Goal: Transaction & Acquisition: Obtain resource

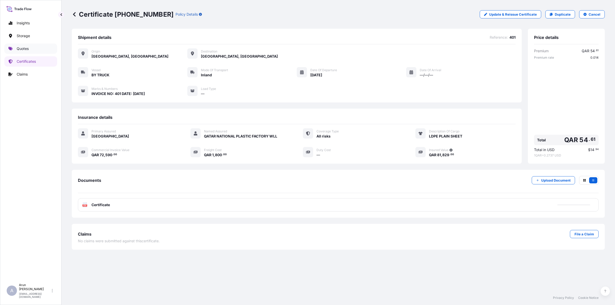
click at [24, 52] on link "Quotes" at bounding box center [30, 49] width 53 height 10
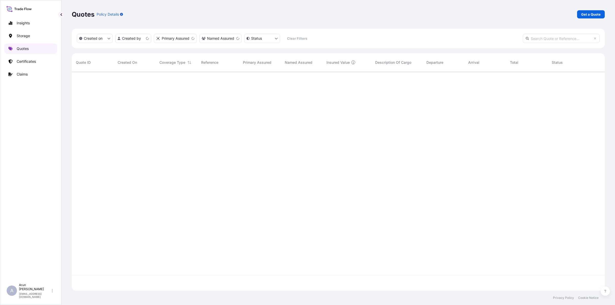
scroll to position [217, 528]
click at [592, 14] on p "Get a Quote" at bounding box center [590, 14] width 19 height 5
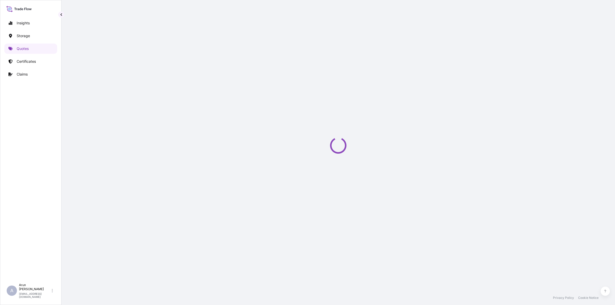
select select "Road / [GEOGRAPHIC_DATA]"
select select "Water"
select select "Road / [GEOGRAPHIC_DATA]"
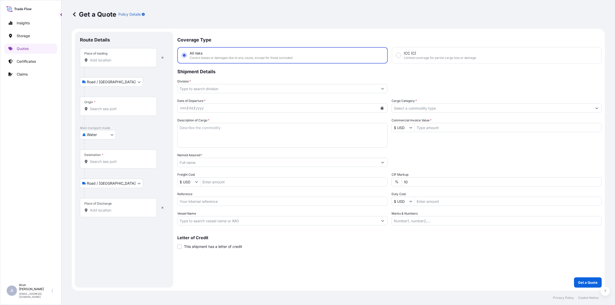
click at [112, 56] on div "Place of loading" at bounding box center [118, 57] width 77 height 19
click at [112, 58] on input "Place of loading" at bounding box center [120, 60] width 60 height 5
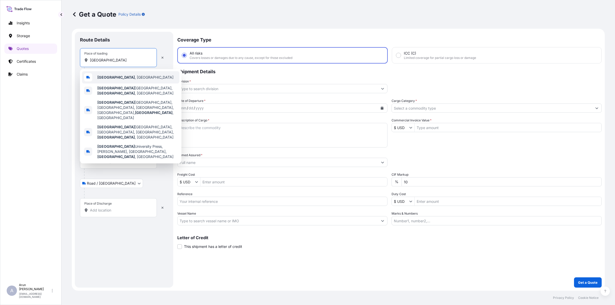
click at [113, 75] on span "[GEOGRAPHIC_DATA] , [GEOGRAPHIC_DATA]" at bounding box center [135, 77] width 76 height 5
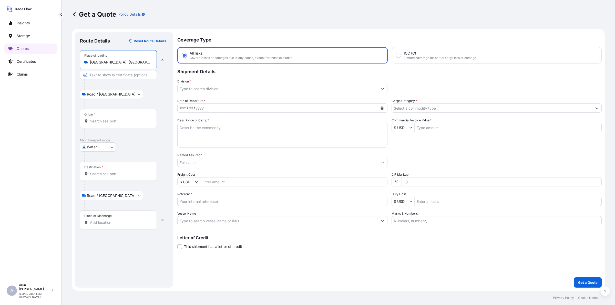
type input "[GEOGRAPHIC_DATA], [GEOGRAPHIC_DATA]"
click at [122, 76] on input "Text to appear on certificate" at bounding box center [118, 74] width 77 height 9
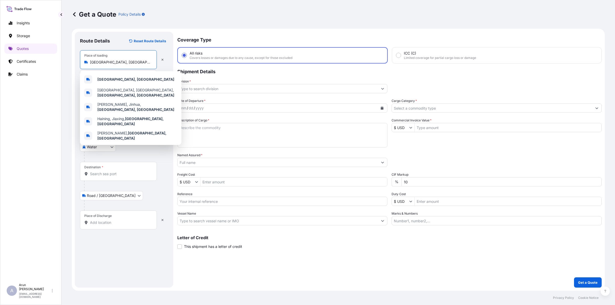
drag, startPoint x: 119, startPoint y: 64, endPoint x: 82, endPoint y: 62, distance: 37.2
click at [82, 62] on div "Place of loading [GEOGRAPHIC_DATA], [GEOGRAPHIC_DATA]" at bounding box center [118, 59] width 77 height 19
click at [110, 78] on b "[GEOGRAPHIC_DATA], [GEOGRAPHIC_DATA]" at bounding box center [135, 79] width 77 height 4
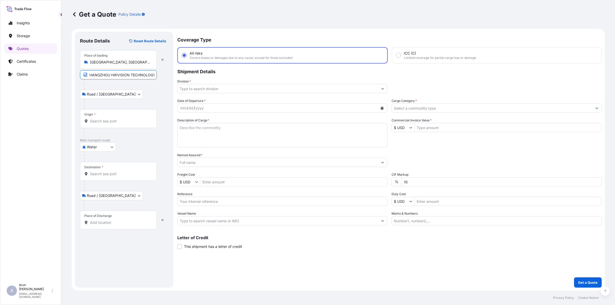
click at [152, 76] on input "HANGZHOU HIKVISION TECHNOLOGY CO.,LTD." at bounding box center [118, 74] width 77 height 9
paste input "[GEOGRAPHIC_DATA], [GEOGRAPHIC_DATA]"
type input "HANGZHOU HIKVISION TECHNOLOGY CO.,LTD., [GEOGRAPHIC_DATA], [GEOGRAPHIC_DATA]"
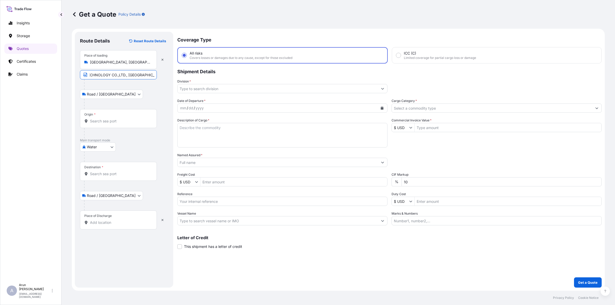
scroll to position [0, 0]
click at [139, 117] on div "Origin *" at bounding box center [118, 118] width 77 height 19
click at [139, 119] on input "Origin *" at bounding box center [120, 121] width 60 height 5
click at [115, 121] on input "Origin *" at bounding box center [120, 121] width 60 height 5
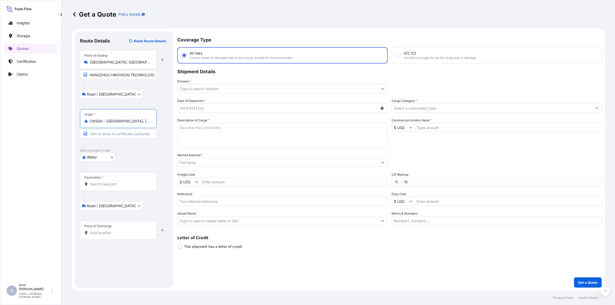
type input "CNSGH - [GEOGRAPHIC_DATA], [GEOGRAPHIC_DATA]"
click at [117, 189] on div "Destination *" at bounding box center [118, 181] width 77 height 19
click at [117, 187] on input "Destination *" at bounding box center [120, 184] width 60 height 5
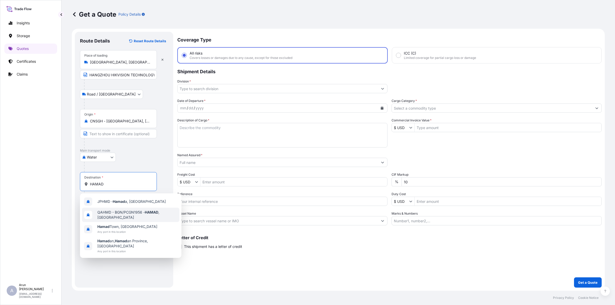
click at [126, 212] on span "QAHMD - BGN/PCGN1956 - HAMAD , [GEOGRAPHIC_DATA]" at bounding box center [137, 215] width 80 height 10
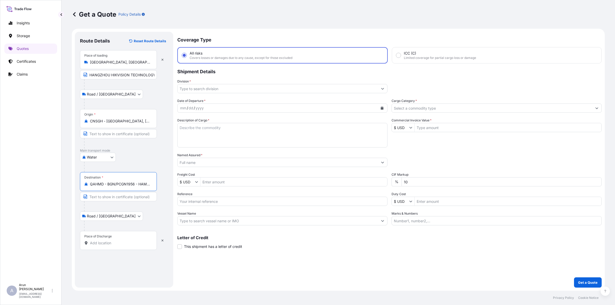
type input "QAHMD - BGN/PCGN1956 - HAMAD, [GEOGRAPHIC_DATA]"
click at [122, 242] on input "Place of Discharge" at bounding box center [120, 243] width 60 height 5
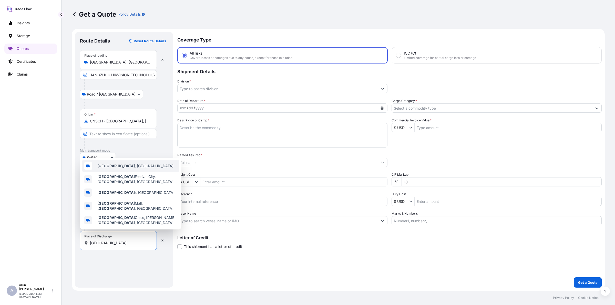
click at [107, 169] on span "[GEOGRAPHIC_DATA] , [GEOGRAPHIC_DATA]" at bounding box center [135, 165] width 76 height 5
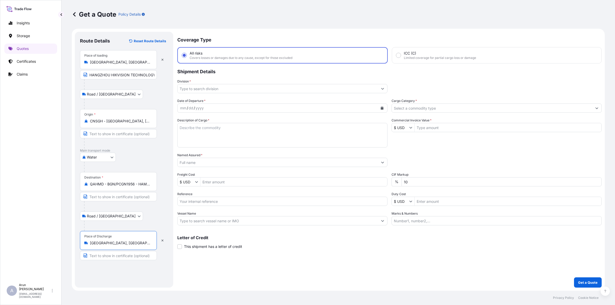
type input "[GEOGRAPHIC_DATA], [GEOGRAPHIC_DATA]"
click at [113, 257] on input "Text to appear on certificate" at bounding box center [118, 255] width 77 height 9
type input "EDGE ELECTRONICS TRADING LLC, [GEOGRAPHIC_DATA], [GEOGRAPHIC_DATA]"
click at [134, 255] on input "EDGE ELECTRONICS TRADING LLC, [GEOGRAPHIC_DATA], [GEOGRAPHIC_DATA]" at bounding box center [118, 255] width 77 height 9
click at [138, 248] on div "Place of Discharge [GEOGRAPHIC_DATA], [GEOGRAPHIC_DATA]" at bounding box center [118, 240] width 77 height 19
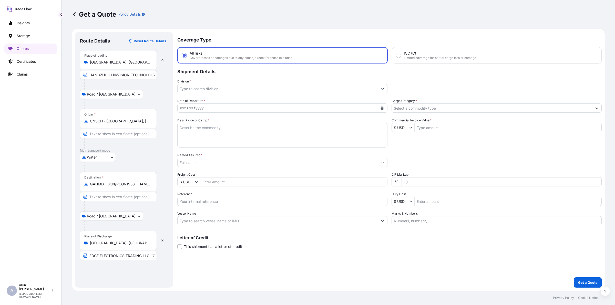
click at [138, 246] on input "[GEOGRAPHIC_DATA], [GEOGRAPHIC_DATA]" at bounding box center [120, 243] width 60 height 5
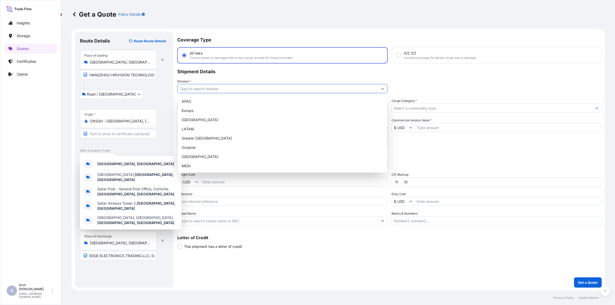
click at [241, 86] on input "Division *" at bounding box center [278, 88] width 200 height 9
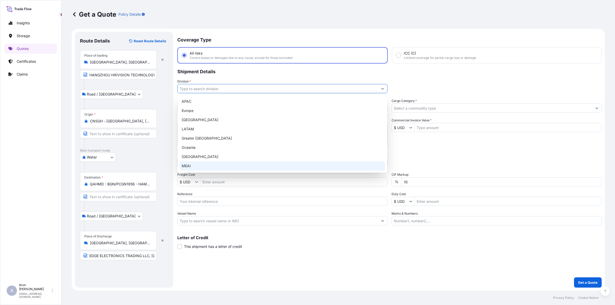
click at [197, 163] on div "MEAI" at bounding box center [282, 165] width 205 height 9
type input "MEAI"
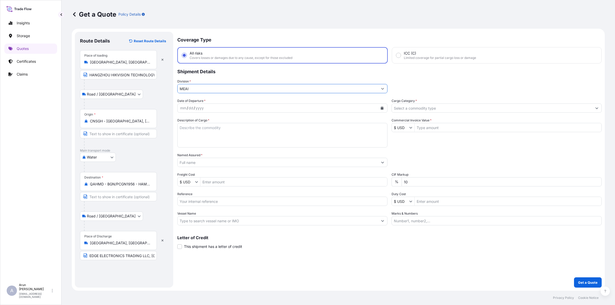
click at [431, 109] on input "Cargo Category *" at bounding box center [492, 107] width 200 height 9
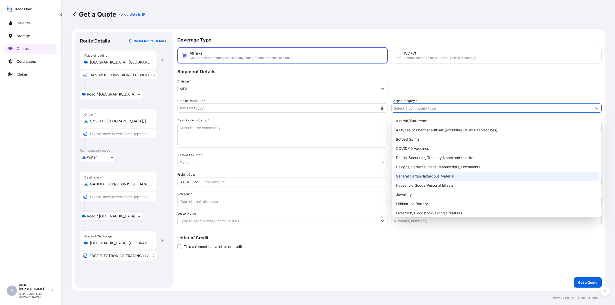
click at [418, 177] on div "General Cargo/Hazardous Material" at bounding box center [496, 176] width 205 height 9
type input "General Cargo/Hazardous Material"
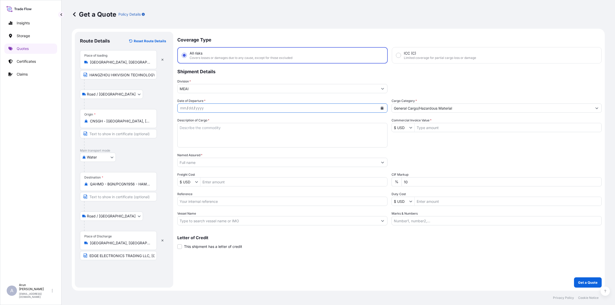
click at [382, 107] on icon "Calendar" at bounding box center [381, 108] width 3 height 3
click at [199, 181] on div "29" at bounding box center [195, 179] width 9 height 9
click at [199, 133] on textarea "Description of Cargo *" at bounding box center [282, 135] width 210 height 25
paste textarea "CABLE FLAT PANEL DISPLAY MODULE INTERACTIVE FLAT PANEL LED DISPLAY CONTROL CARD…"
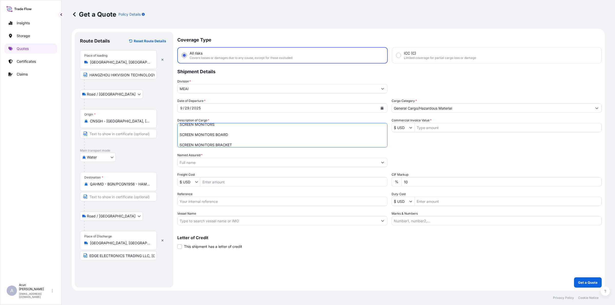
click at [179, 144] on textarea "CABLE FLAT PANEL DISPLAY MODULE INTERACTIVE FLAT PANEL LED DISPLAY CONTROL CARD…" at bounding box center [282, 135] width 210 height 25
drag, startPoint x: 178, startPoint y: 136, endPoint x: 213, endPoint y: 136, distance: 35.9
click at [178, 136] on textarea "CABLE FLAT PANEL DISPLAY MODULE INTERACTIVE FLAT PANEL LED DISPLAY CONTROL CARD…" at bounding box center [282, 135] width 210 height 25
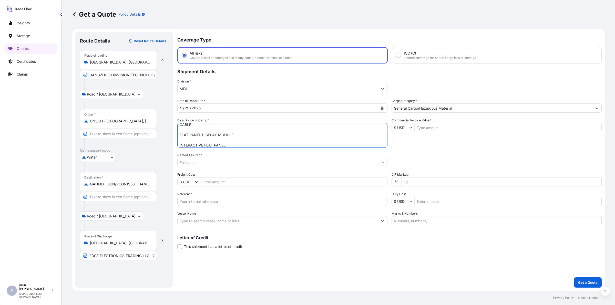
click at [178, 135] on textarea "CABLE FLAT PANEL DISPLAY MODULE INTERACTIVE FLAT PANEL LED DISPLAY CONTROL CARD…" at bounding box center [282, 135] width 210 height 25
click at [180, 132] on textarea "CABLE FLAT PANEL DISPLAY MODULE INTERACTIVE FLAT PANEL LED DISPLAY CONTROL CARD…" at bounding box center [282, 135] width 210 height 25
type textarea "CABLE FLAT PANEL DISPLAY MODULE INTERACTIVE FLAT PANEL LED DISPLAY CONTROL CARD…"
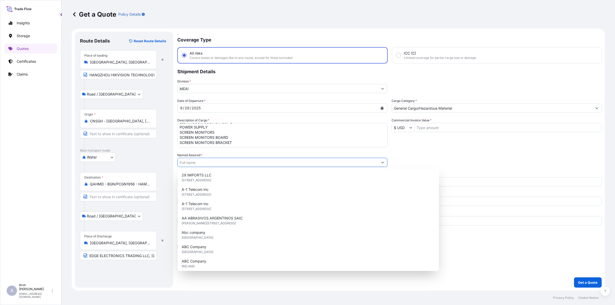
click at [226, 158] on input "Named Assured *" at bounding box center [278, 162] width 200 height 9
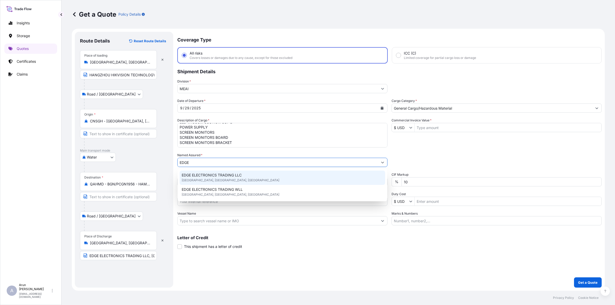
click at [238, 177] on span "EDGE ELECTRONICS TRADING LLC" at bounding box center [212, 175] width 60 height 5
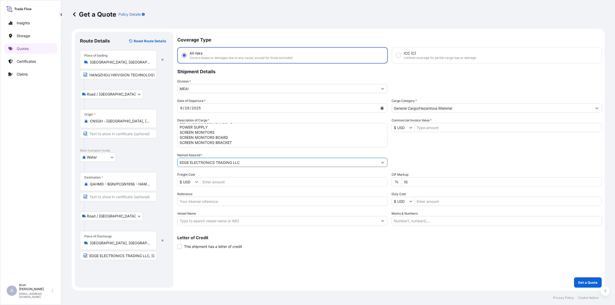
type input "EDGE ELECTRONICS TRADING LLC"
click at [223, 182] on input "Freight Cost" at bounding box center [293, 181] width 187 height 9
type input "750"
click at [213, 201] on input "Reference" at bounding box center [282, 201] width 210 height 9
type input "BL NO: GSHA25091564"
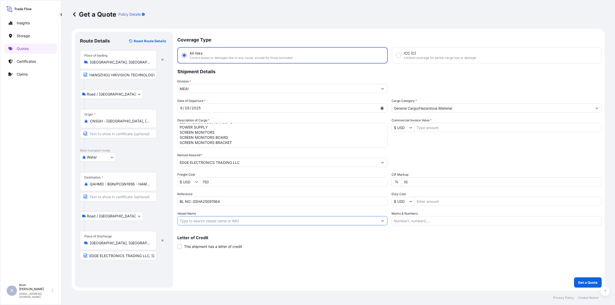
click at [239, 216] on input "Vessel Name" at bounding box center [278, 220] width 200 height 9
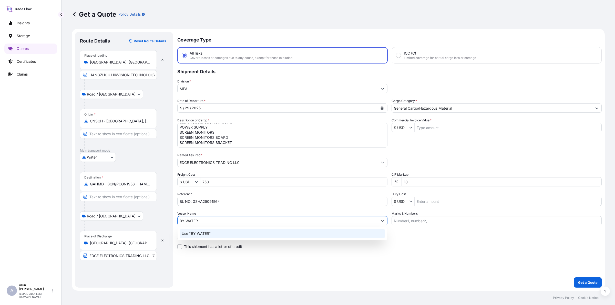
click at [213, 231] on div "Use "BY WATER"" at bounding box center [282, 233] width 205 height 9
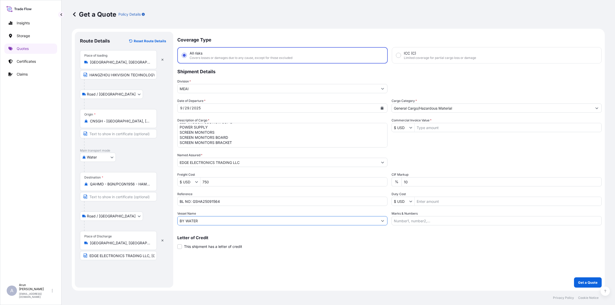
type input "BY WATER"
click at [434, 127] on input "Commercial Invoice Value *" at bounding box center [507, 127] width 187 height 9
type input "63,208.85"
click at [435, 223] on input "Marks & Numbers" at bounding box center [496, 220] width 210 height 9
drag, startPoint x: 437, startPoint y: 221, endPoint x: 416, endPoint y: 220, distance: 21.0
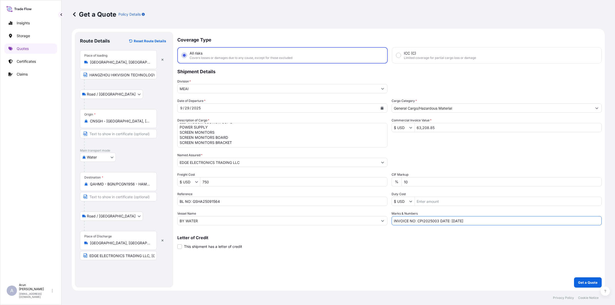
click at [416, 220] on input "INVOICE NO: CPI2025003 DATE: [DATE]" at bounding box center [496, 220] width 210 height 9
click at [459, 221] on input "INVOICE NO: D25080088230 DATE: [DATE]" at bounding box center [496, 220] width 210 height 9
click at [437, 222] on input "INVOICE NO: D25080088230 DATE: [DATE]" at bounding box center [496, 220] width 210 height 9
type input "INVOICE NO: D2508008230-1 DATE: [DATE]"
click at [591, 279] on button "Get a Quote" at bounding box center [588, 282] width 28 height 10
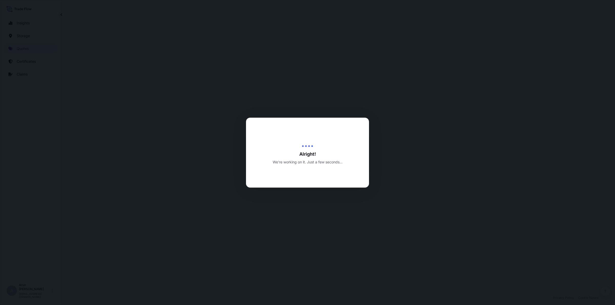
select select "Road / [GEOGRAPHIC_DATA]"
select select "Water"
select select "Road / [GEOGRAPHIC_DATA]"
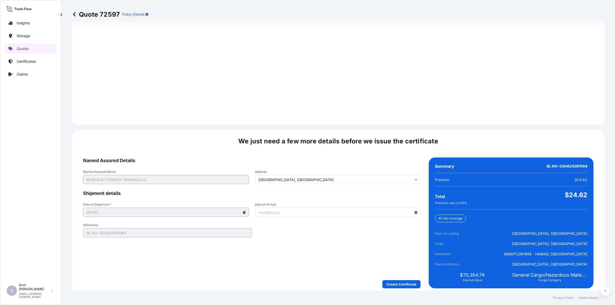
scroll to position [708, 0]
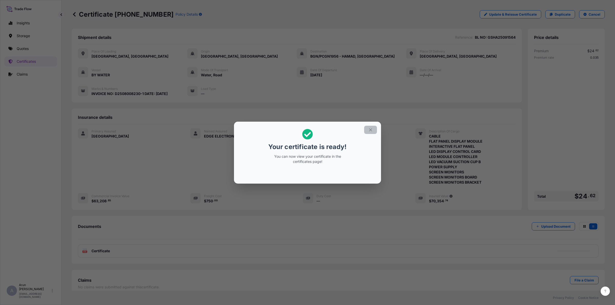
click at [370, 126] on button "button" at bounding box center [370, 130] width 13 height 8
click at [372, 129] on icon "button" at bounding box center [370, 130] width 5 height 5
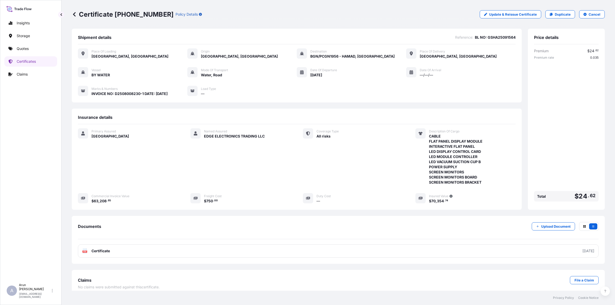
click at [106, 249] on span "Certificate" at bounding box center [100, 250] width 18 height 5
click at [22, 47] on p "Quotes" at bounding box center [23, 48] width 12 height 5
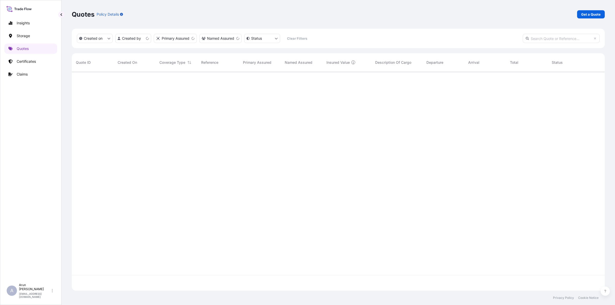
scroll to position [217, 528]
click at [583, 20] on div "Quotes Policy Details Get a Quote" at bounding box center [338, 14] width 533 height 29
click at [582, 13] on p "Get a Quote" at bounding box center [590, 14] width 19 height 5
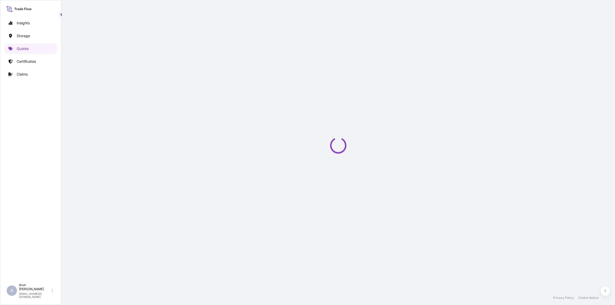
select select "Water"
select select "Road / [GEOGRAPHIC_DATA]"
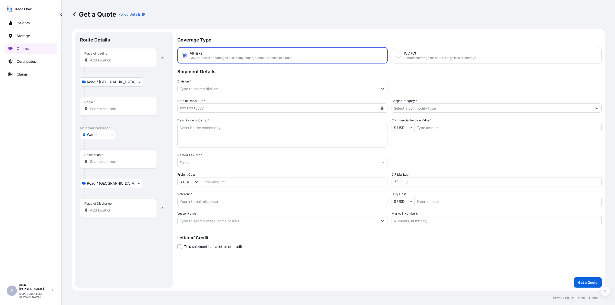
click at [116, 56] on div "Place of loading" at bounding box center [118, 57] width 77 height 19
click at [116, 58] on input "Place of loading" at bounding box center [120, 60] width 60 height 5
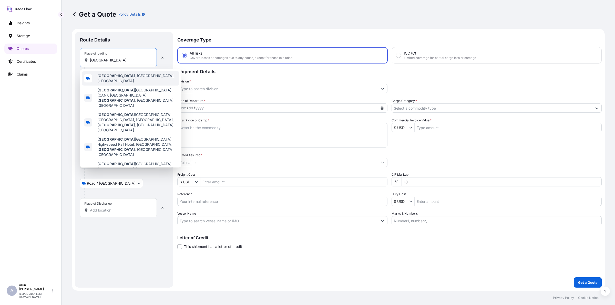
click at [124, 75] on span "[GEOGRAPHIC_DATA] , [GEOGRAPHIC_DATA], [GEOGRAPHIC_DATA]" at bounding box center [137, 78] width 80 height 10
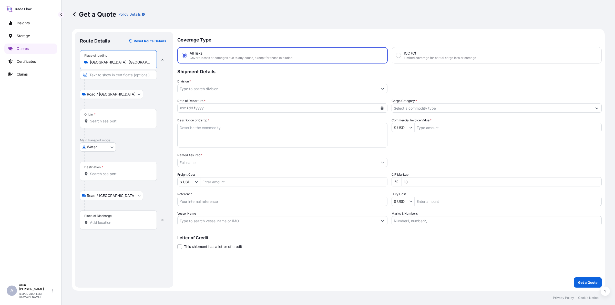
type input "[GEOGRAPHIC_DATA], [GEOGRAPHIC_DATA], [GEOGRAPHIC_DATA]"
click at [114, 77] on input "Text to appear on certificate" at bounding box center [118, 74] width 77 height 9
drag, startPoint x: 90, startPoint y: 64, endPoint x: 115, endPoint y: 67, distance: 25.2
click at [115, 67] on div "Place of loading [GEOGRAPHIC_DATA], [GEOGRAPHIC_DATA], [GEOGRAPHIC_DATA]" at bounding box center [118, 59] width 77 height 19
click at [115, 65] on input "[GEOGRAPHIC_DATA], [GEOGRAPHIC_DATA], [GEOGRAPHIC_DATA]" at bounding box center [120, 62] width 60 height 5
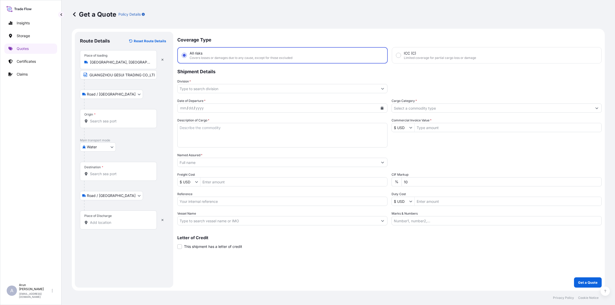
scroll to position [0, 8]
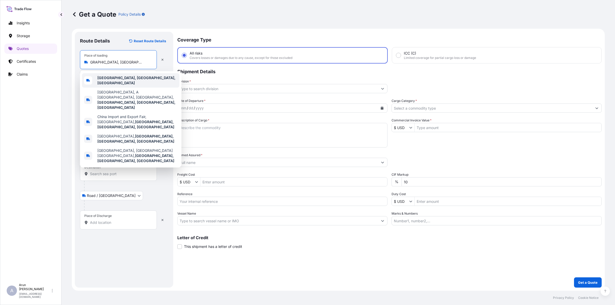
click at [135, 76] on div "[GEOGRAPHIC_DATA], [GEOGRAPHIC_DATA], [GEOGRAPHIC_DATA]" at bounding box center [130, 80] width 97 height 14
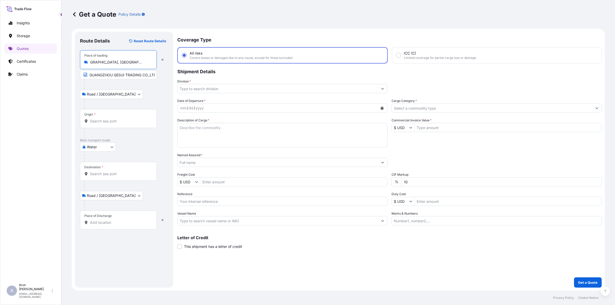
scroll to position [0, 0]
drag, startPoint x: 152, startPoint y: 62, endPoint x: 97, endPoint y: 56, distance: 55.4
click at [97, 56] on div "Place of loading [GEOGRAPHIC_DATA], [GEOGRAPHIC_DATA], [GEOGRAPHIC_DATA]" at bounding box center [118, 59] width 77 height 19
click at [100, 65] on input "[GEOGRAPHIC_DATA], [GEOGRAPHIC_DATA], [GEOGRAPHIC_DATA]" at bounding box center [120, 62] width 60 height 5
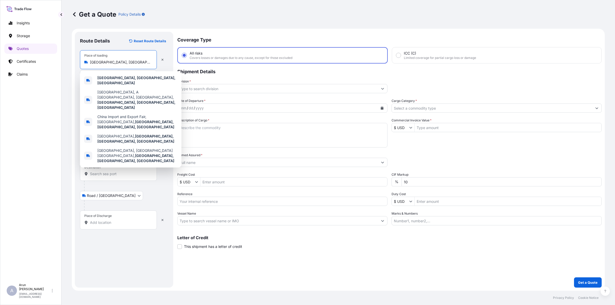
click at [101, 65] on input "[GEOGRAPHIC_DATA], [GEOGRAPHIC_DATA], [GEOGRAPHIC_DATA]" at bounding box center [120, 62] width 60 height 5
drag, startPoint x: 90, startPoint y: 63, endPoint x: 158, endPoint y: 70, distance: 68.5
click at [158, 70] on div "Place of loading [GEOGRAPHIC_DATA], [GEOGRAPHIC_DATA], [GEOGRAPHIC_DATA] [GEOGR…" at bounding box center [124, 64] width 88 height 29
click at [149, 80] on b "[GEOGRAPHIC_DATA], [GEOGRAPHIC_DATA], [GEOGRAPHIC_DATA]" at bounding box center [136, 80] width 78 height 9
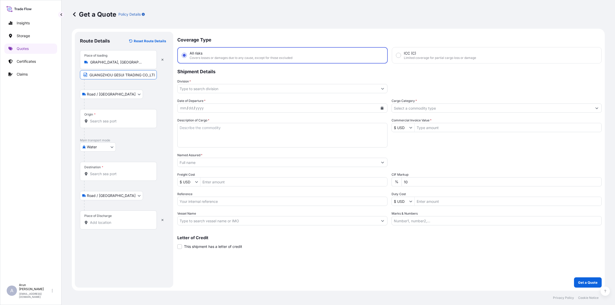
scroll to position [0, 0]
click at [150, 76] on input "GUANGZHOU GESUI TRADING CO.,LTD" at bounding box center [118, 74] width 77 height 9
paste input "[GEOGRAPHIC_DATA], [GEOGRAPHIC_DATA], [GEOGRAPHIC_DATA]"
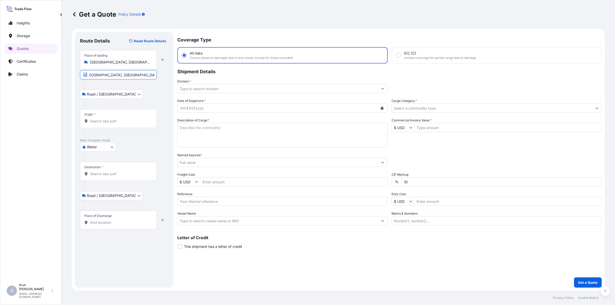
type input "GUANGZHOU GESUI TRADING CO.,LTD, [GEOGRAPHIC_DATA], [GEOGRAPHIC_DATA], [GEOGRAP…"
click at [108, 119] on input "Origin *" at bounding box center [120, 121] width 60 height 5
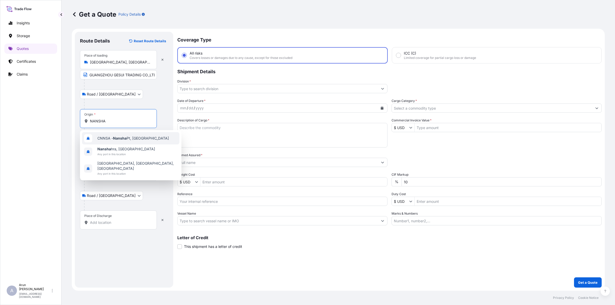
click at [113, 137] on span "CNNSA - Nansha Pt, [GEOGRAPHIC_DATA]" at bounding box center [132, 138] width 71 height 5
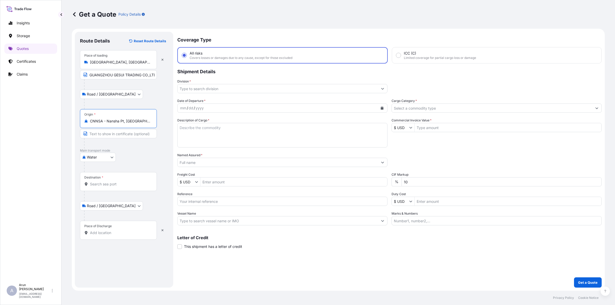
type input "CNNSA - Nansha Pt, [GEOGRAPHIC_DATA]"
click at [105, 182] on input "Destination *" at bounding box center [120, 184] width 60 height 5
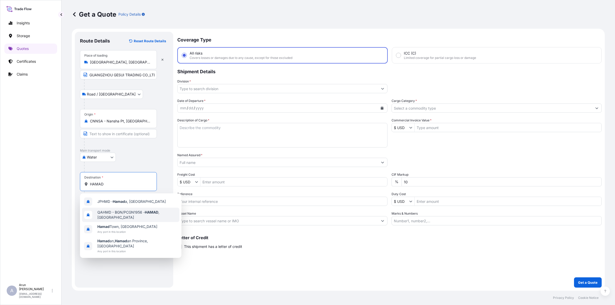
click at [125, 213] on span "QAHMD - BGN/PCGN1956 - HAMAD , [GEOGRAPHIC_DATA]" at bounding box center [137, 215] width 80 height 10
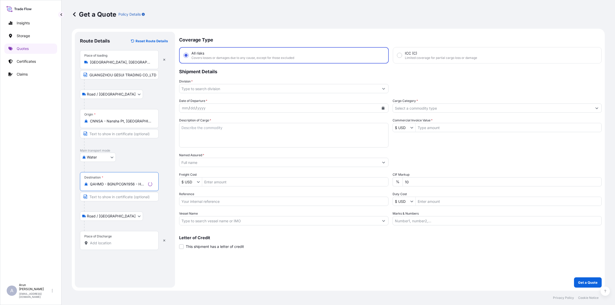
type input "QAHMD - BGN/PCGN1956 - HAMAD, [GEOGRAPHIC_DATA]"
click at [119, 242] on input "Place of Discharge" at bounding box center [120, 243] width 60 height 5
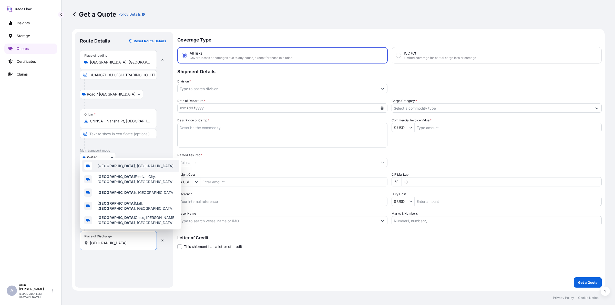
click at [113, 169] on span "[GEOGRAPHIC_DATA] , [GEOGRAPHIC_DATA]" at bounding box center [135, 165] width 76 height 5
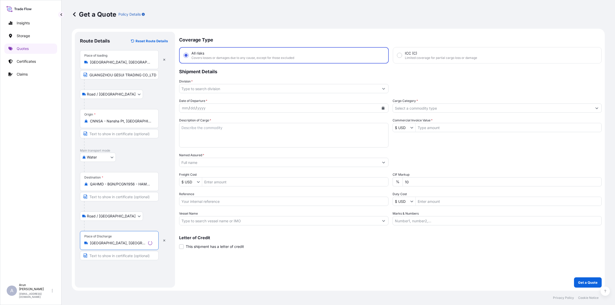
type input "[GEOGRAPHIC_DATA], [GEOGRAPHIC_DATA]"
click at [133, 256] on input "Text to appear on certificate" at bounding box center [119, 255] width 79 height 9
type input "DESIGN AND BUILD TRADING WLL, [GEOGRAPHIC_DATA], [GEOGRAPHIC_DATA]"
click at [138, 257] on input "DESIGN AND BUILD TRADING WLL, [GEOGRAPHIC_DATA], [GEOGRAPHIC_DATA]" at bounding box center [118, 255] width 77 height 9
click at [222, 107] on div "mm / dd / yyyy" at bounding box center [278, 107] width 200 height 9
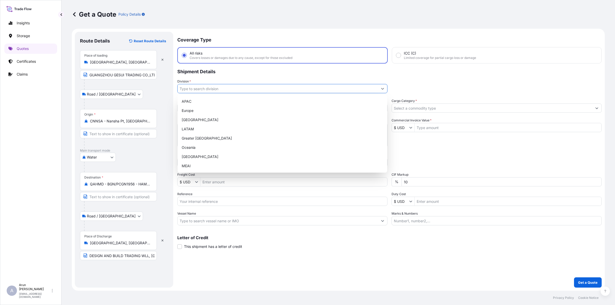
click at [206, 89] on input "Division *" at bounding box center [278, 88] width 200 height 9
click at [190, 164] on div "MEAI" at bounding box center [282, 165] width 205 height 9
type input "MEAI"
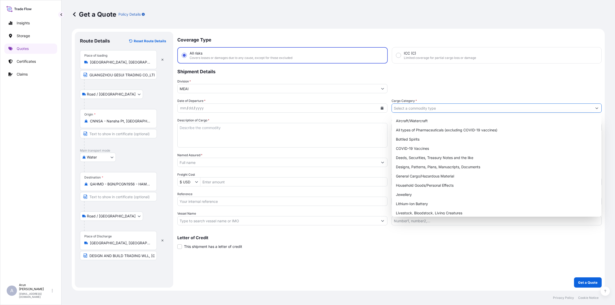
click at [456, 105] on input "Cargo Category *" at bounding box center [492, 107] width 200 height 9
click at [413, 176] on div "General Cargo/Hazardous Material" at bounding box center [496, 176] width 205 height 9
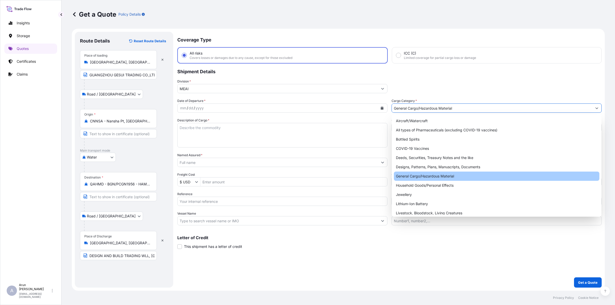
type input "General Cargo/Hazardous Material"
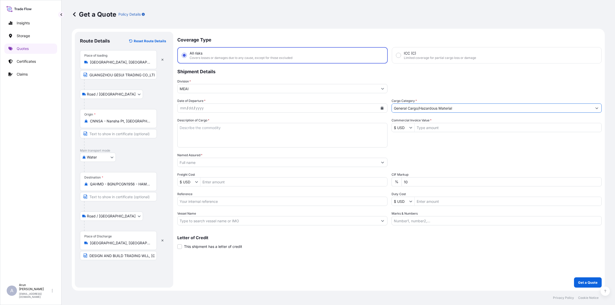
click at [206, 104] on div "mm / dd / yyyy" at bounding box center [278, 107] width 200 height 9
click at [383, 107] on icon "Calendar" at bounding box center [382, 108] width 3 height 3
click at [245, 172] on div "27" at bounding box center [244, 170] width 9 height 9
click at [209, 127] on textarea "Description of Cargo *" at bounding box center [282, 135] width 210 height 25
paste textarea "BOOK SHELF HS:940330 FILE CABINET HS:940330 MOBILE PEDESTAL HS:940330 OFFICE TA…"
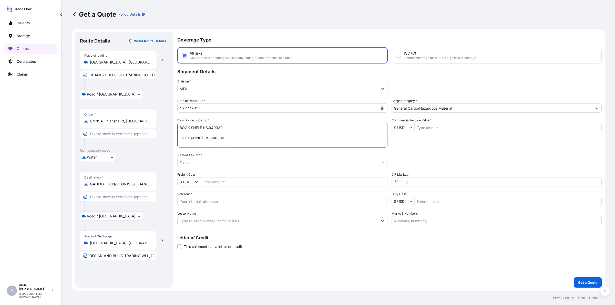
drag, startPoint x: 201, startPoint y: 128, endPoint x: 284, endPoint y: 129, distance: 83.3
click at [284, 129] on textarea "BOOK SHELF HS:940330 FILE CABINET HS:940330 MOBILE PEDESTAL HS:940330 OFFICE TA…" at bounding box center [282, 135] width 210 height 25
click at [179, 138] on textarea "BOOK SHELF FILE CABINET HS:940330 MOBILE PEDESTAL HS:940330 OFFICE TABLE HS:940…" at bounding box center [282, 135] width 210 height 25
drag, startPoint x: 227, startPoint y: 127, endPoint x: 264, endPoint y: 127, distance: 37.1
click at [264, 127] on textarea "BOOK SHELF, FILE CABINET HS:940330 MOBILE PEDESTAL HS:940330 OFFICE TABLE HS:94…" at bounding box center [282, 135] width 210 height 25
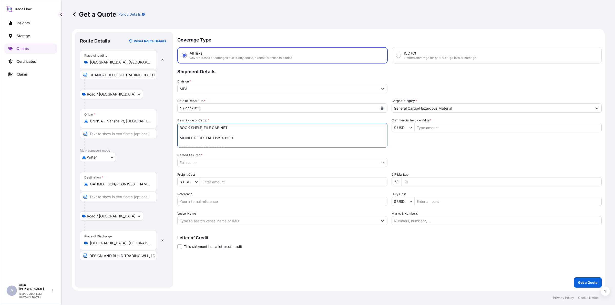
click at [179, 139] on textarea "BOOK SHELF, FILE CABINET MOBILE PEDESTAL HS:940330 OFFICE TABLE HS:940330 SOFA …" at bounding box center [282, 135] width 210 height 25
click at [231, 126] on textarea "BOOK SHELF, FILE CABINET MOBILE PEDESTAL HS:940330 OFFICE TABLE HS:940330 SOFA …" at bounding box center [282, 135] width 210 height 25
click at [180, 132] on textarea "BOOK SHELF, FILE CABINET, MOBILE PEDESTAL HS:940330 OFFICE TABLE HS:940330 SOFA…" at bounding box center [282, 135] width 210 height 25
drag, startPoint x: 262, startPoint y: 130, endPoint x: 303, endPoint y: 128, distance: 41.5
click at [303, 128] on textarea "BOOK SHELF, FILE CABINET, MOBILE PEDESTAL HS:940330 OFFICE TABLE HS:940330 SOFA…" at bounding box center [282, 135] width 210 height 25
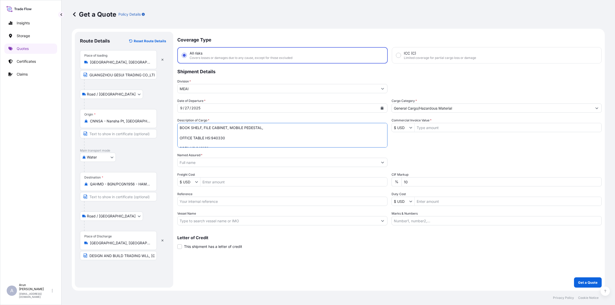
click at [180, 139] on textarea "BOOK SHELF, FILE CABINET, MOBILE PEDESTAL, OFFICE TABLE HS:940330 SOFA HS:94016…" at bounding box center [282, 135] width 210 height 25
drag, startPoint x: 288, startPoint y: 128, endPoint x: 315, endPoint y: 127, distance: 26.2
click at [315, 127] on textarea "BOOK SHELF, FILE CABINET, MOBILE PEDESTAL, OFFICE TABLE HS:940330 SOFA HS:94016…" at bounding box center [282, 135] width 210 height 25
click at [179, 139] on textarea "BOOK SHELF, FILE CABINET, MOBILE PEDESTAL, OFFICE TABLE SOFA HS:940161 CHAIR HS…" at bounding box center [282, 135] width 210 height 25
drag, startPoint x: 188, startPoint y: 132, endPoint x: 223, endPoint y: 133, distance: 35.1
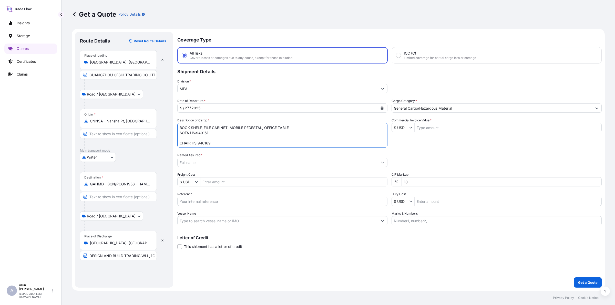
click at [223, 133] on textarea "BOOK SHELF, FILE CABINET, MOBILE PEDESTAL, OFFICE TABLE SOFA HS:940161 CHAIR HS…" at bounding box center [282, 135] width 210 height 25
click at [179, 141] on textarea "BOOK SHELF, FILE CABINET, MOBILE PEDESTAL, OFFICE TABLE SOFA, CHAIR HS:940169 T…" at bounding box center [282, 135] width 210 height 25
drag, startPoint x: 201, startPoint y: 132, endPoint x: 232, endPoint y: 134, distance: 30.8
click at [232, 134] on textarea "BOOK SHELF, FILE CABINET, MOBILE PEDESTAL, OFFICE TABLE SOFA, CHAIR HS:940169 T…" at bounding box center [282, 135] width 210 height 25
click at [180, 144] on textarea "BOOK SHELF, FILE CABINET, MOBILE PEDESTAL, OFFICE TABLE SOFA, CHAIR, TABLE HS:9…" at bounding box center [282, 135] width 210 height 25
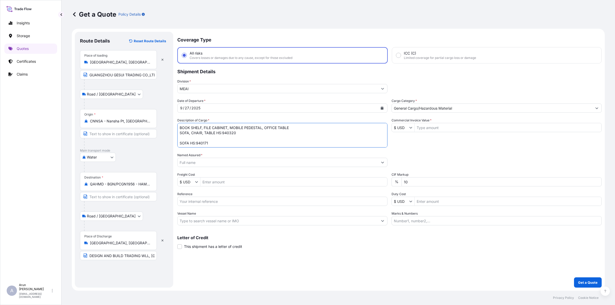
drag, startPoint x: 214, startPoint y: 132, endPoint x: 253, endPoint y: 139, distance: 38.7
click at [253, 139] on textarea "BOOK SHELF, FILE CABINET, MOBILE PEDESTAL, OFFICE TABLE SOFA, CHAIR, TABLE HS:9…" at bounding box center [282, 135] width 210 height 25
drag, startPoint x: 195, startPoint y: 139, endPoint x: 163, endPoint y: 145, distance: 32.3
click at [163, 145] on form "Route Details Reset Route Details Place of loading [GEOGRAPHIC_DATA], [GEOGRAPH…" at bounding box center [338, 160] width 533 height 262
click at [195, 140] on textarea "BOOK SHELF, FILE CABINET, MOBILE PEDESTAL, OFFICE TABLE SOFA, CHAIR, TABLE 1" at bounding box center [282, 135] width 210 height 25
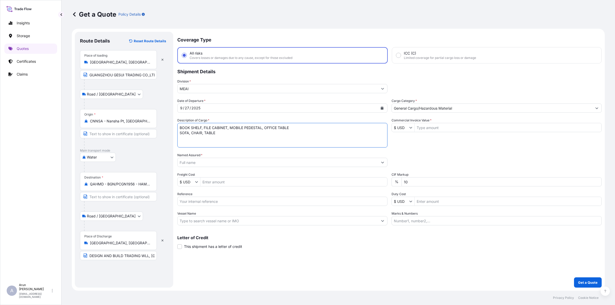
type textarea "BOOK SHELF, FILE CABINET, MOBILE PEDESTAL, OFFICE TABLE SOFA, CHAIR, TABLE"
click at [210, 163] on input "Named Assured *" at bounding box center [278, 162] width 200 height 9
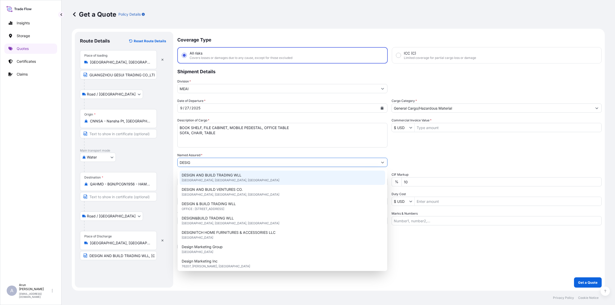
click at [209, 180] on div "DESIGN AND BUILD TRADING WLL [GEOGRAPHIC_DATA], [GEOGRAPHIC_DATA], [GEOGRAPHIC_…" at bounding box center [282, 178] width 205 height 14
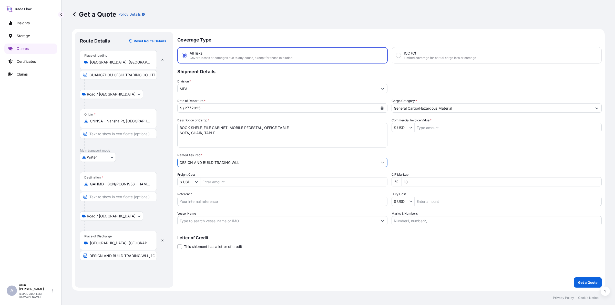
type input "DESIGN AND BUILD TRADING WLL"
click at [221, 180] on input "Freight Cost" at bounding box center [293, 181] width 187 height 9
type input "2,850"
click at [210, 204] on input "Reference" at bounding box center [282, 201] width 210 height 9
type input "BL NO: HSZHMD2503541"
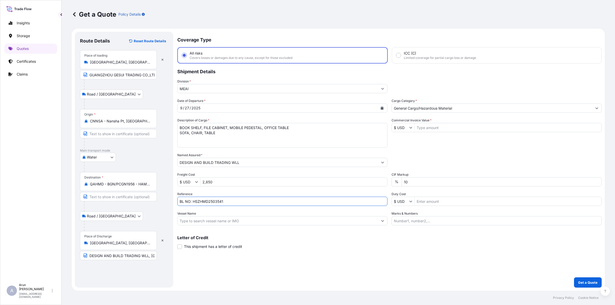
click at [217, 220] on input "Vessel Name" at bounding box center [278, 220] width 200 height 9
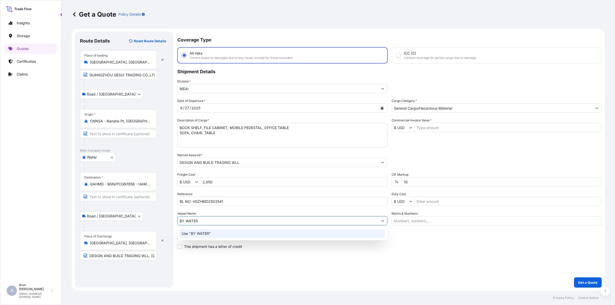
click at [186, 229] on div "Use "BY WATER"" at bounding box center [282, 233] width 205 height 9
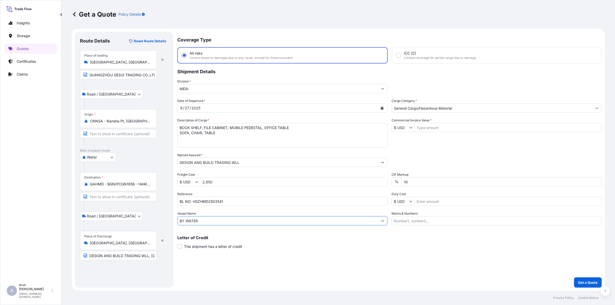
type input "BY WATER"
click at [436, 130] on input "Commercial Invoice Value *" at bounding box center [507, 127] width 187 height 9
type input "15,607.6"
drag, startPoint x: 412, startPoint y: 183, endPoint x: 389, endPoint y: 186, distance: 23.8
click at [389, 186] on div "Date of Departure * [DATE] Cargo Category * General Cargo/Hazardous Material De…" at bounding box center [389, 161] width 424 height 127
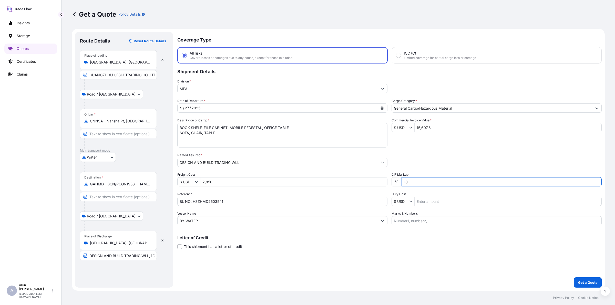
type input "0"
type input "10"
click at [423, 223] on input "Marks & Numbers" at bounding box center [496, 220] width 210 height 9
drag, startPoint x: 417, startPoint y: 220, endPoint x: 439, endPoint y: 218, distance: 22.8
click at [439, 218] on input "INVOICE NO: CPI2025003 DATE: [DATE]" at bounding box center [496, 220] width 210 height 9
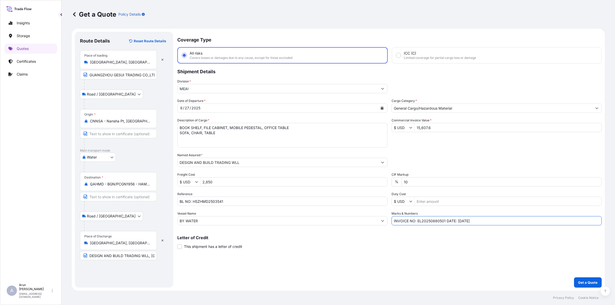
click at [460, 220] on input "INVOICE NO: EL20250880501 DATE: [DATE]" at bounding box center [496, 220] width 210 height 9
click at [485, 220] on input "INVOICE NO: EL20250880501 DATE: [DATE]" at bounding box center [496, 220] width 210 height 9
click at [433, 222] on input "INVOICE NO: EL20250880501 DATE: [DATE]" at bounding box center [496, 220] width 210 height 9
type input "INVOICE NO: EL2025080501 DATE: [DATE]"
click at [596, 282] on p "Get a Quote" at bounding box center [587, 282] width 19 height 5
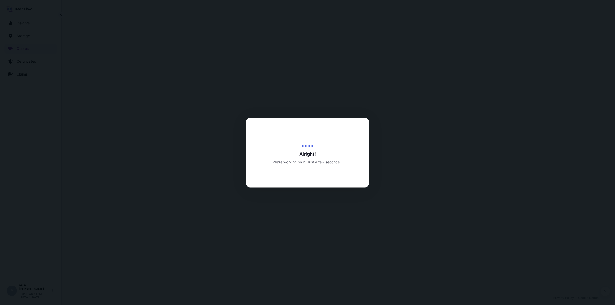
select select "Road / [GEOGRAPHIC_DATA]"
select select "Water"
select select "Road / [GEOGRAPHIC_DATA]"
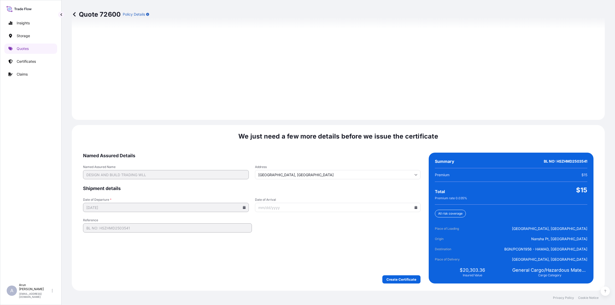
scroll to position [708, 0]
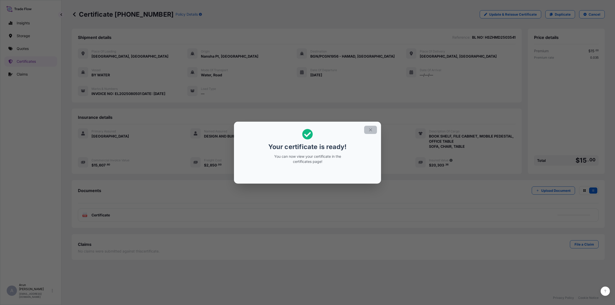
click at [368, 129] on icon "button" at bounding box center [370, 130] width 5 height 5
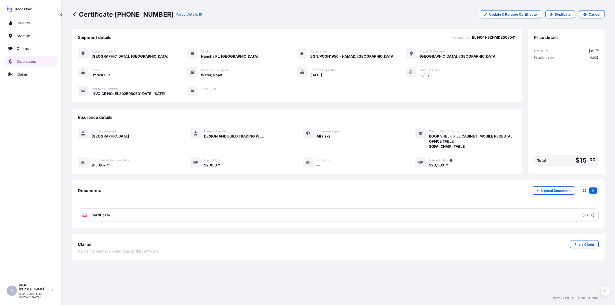
click at [104, 218] on link "PDF Certificate [DATE]" at bounding box center [338, 215] width 521 height 13
click at [19, 50] on p "Quotes" at bounding box center [23, 48] width 12 height 5
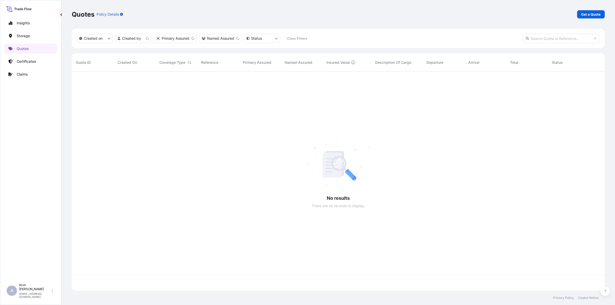
scroll to position [217, 528]
click at [588, 13] on p "Get a Quote" at bounding box center [590, 14] width 19 height 5
select select "Water"
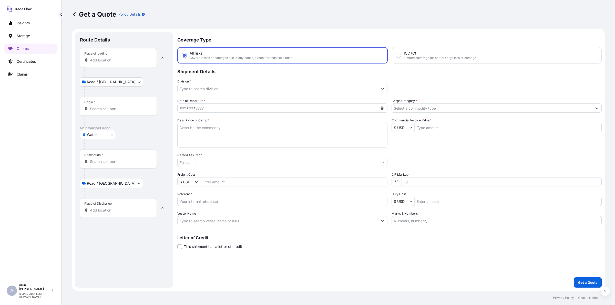
click at [121, 63] on div "Place of loading" at bounding box center [118, 57] width 77 height 19
click at [121, 63] on input "Place of loading" at bounding box center [120, 60] width 60 height 5
click at [126, 59] on input "Place of loading" at bounding box center [120, 60] width 60 height 5
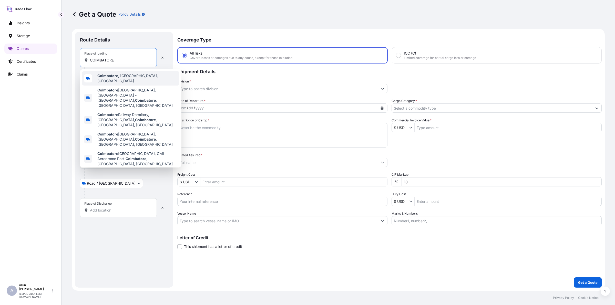
click at [126, 80] on div "[GEOGRAPHIC_DATA] , [GEOGRAPHIC_DATA], [GEOGRAPHIC_DATA]" at bounding box center [130, 78] width 97 height 14
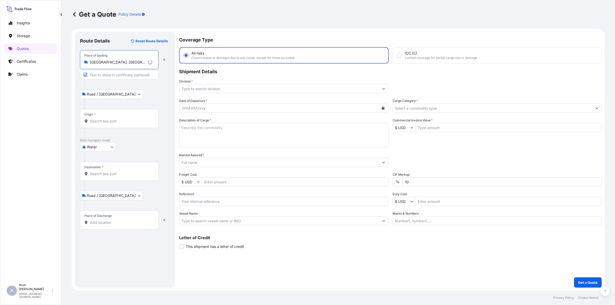
type input "[GEOGRAPHIC_DATA], [GEOGRAPHIC_DATA], [GEOGRAPHIC_DATA]"
click at [120, 74] on input "Text to appear on certificate" at bounding box center [119, 74] width 79 height 9
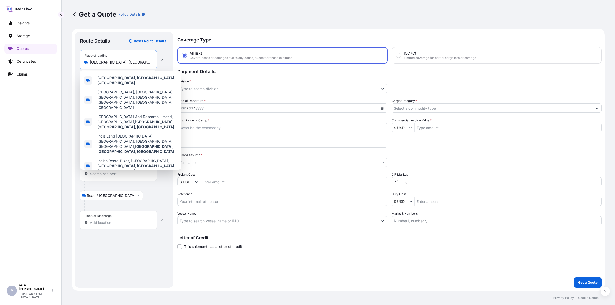
drag, startPoint x: 143, startPoint y: 64, endPoint x: 90, endPoint y: 67, distance: 52.6
click at [90, 67] on div "Place of loading [GEOGRAPHIC_DATA], [GEOGRAPHIC_DATA], [GEOGRAPHIC_DATA]" at bounding box center [118, 59] width 77 height 19
click at [93, 84] on div "[GEOGRAPHIC_DATA], [GEOGRAPHIC_DATA], [GEOGRAPHIC_DATA]" at bounding box center [130, 80] width 97 height 14
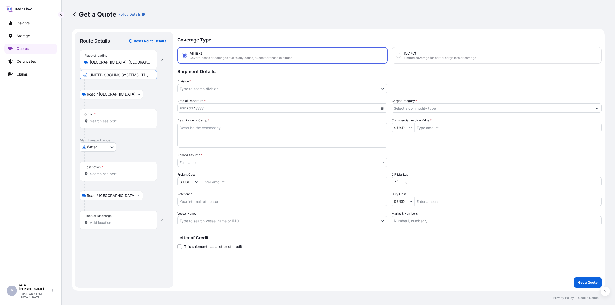
click at [151, 75] on input "UNITED COOLING SYSTEMS LTD.," at bounding box center [118, 74] width 77 height 9
paste input "[GEOGRAPHIC_DATA], [GEOGRAPHIC_DATA], [GEOGRAPHIC_DATA]"
type input "UNITED COOLING SYSTEMS LTD., [GEOGRAPHIC_DATA], [GEOGRAPHIC_DATA], [GEOGRAPHIC_…"
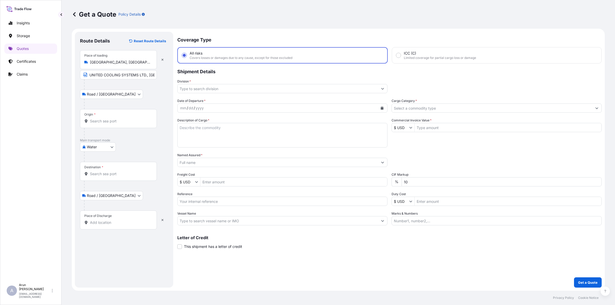
click at [144, 125] on div "Origin *" at bounding box center [118, 118] width 77 height 19
click at [144, 124] on input "Origin *" at bounding box center [120, 121] width 60 height 5
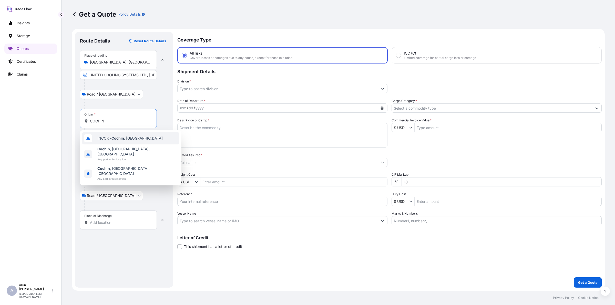
click at [128, 139] on span "INCOK - [GEOGRAPHIC_DATA] , [GEOGRAPHIC_DATA]" at bounding box center [129, 138] width 65 height 5
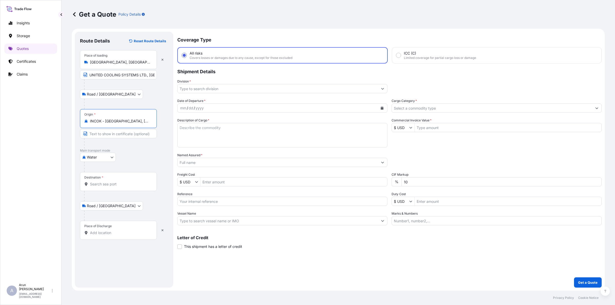
type input "INCOK - [GEOGRAPHIC_DATA], [GEOGRAPHIC_DATA]"
click at [109, 185] on input "Destination *" at bounding box center [120, 184] width 60 height 5
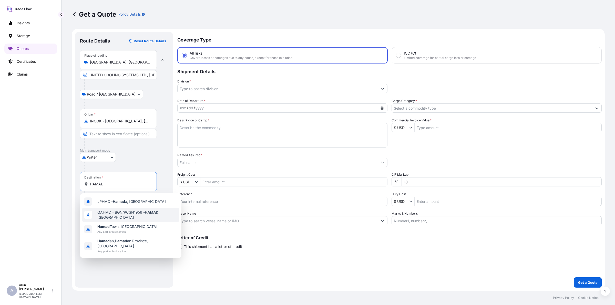
click at [128, 219] on div "QAHMD - BGN/PCGN1956 - HAMAD , [GEOGRAPHIC_DATA]" at bounding box center [130, 215] width 97 height 14
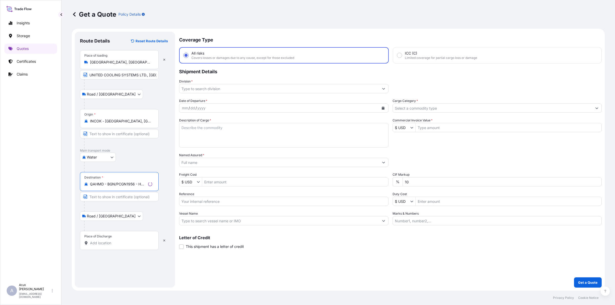
type input "QAHMD - BGN/PCGN1956 - HAMAD, [GEOGRAPHIC_DATA]"
click at [120, 250] on div "Place of Discharge" at bounding box center [119, 240] width 79 height 19
click at [120, 246] on input "Place of Discharge" at bounding box center [121, 243] width 62 height 5
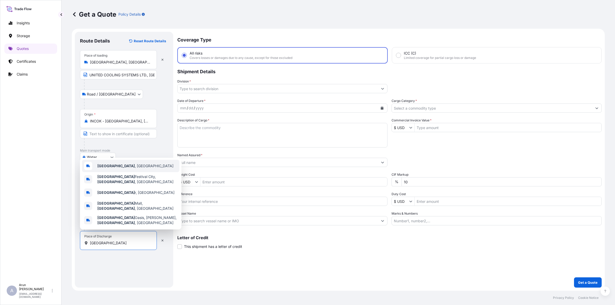
click at [110, 169] on span "[GEOGRAPHIC_DATA] , [GEOGRAPHIC_DATA]" at bounding box center [135, 165] width 76 height 5
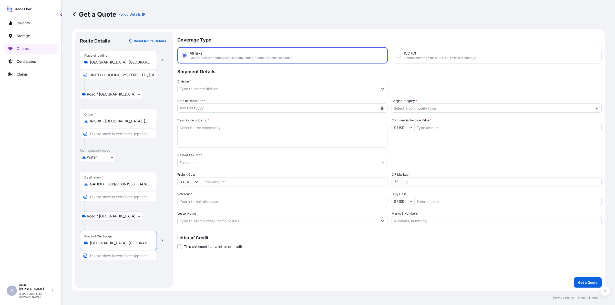
type input "[GEOGRAPHIC_DATA], [GEOGRAPHIC_DATA]"
click at [103, 257] on input "Text to appear on certificate" at bounding box center [118, 255] width 77 height 9
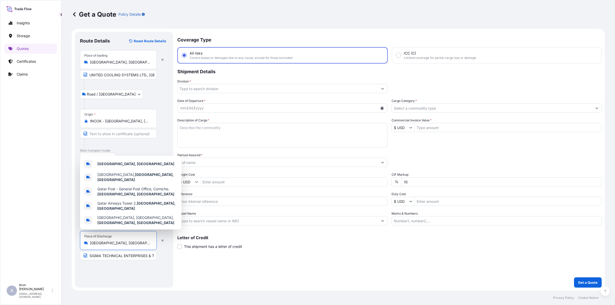
drag, startPoint x: 96, startPoint y: 243, endPoint x: 77, endPoint y: 243, distance: 19.0
click at [77, 243] on div "Route Details Reset Route Details Place of loading [GEOGRAPHIC_DATA], [GEOGRAPH…" at bounding box center [124, 160] width 98 height 256
click at [145, 256] on input "SIGMA TECHNICAL ENTERPRISES & TRADING CO.," at bounding box center [118, 255] width 77 height 9
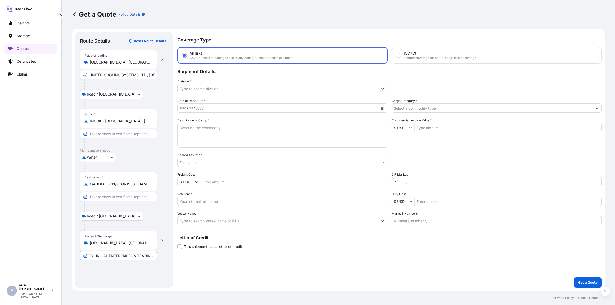
scroll to position [0, 22]
paste input "[GEOGRAPHIC_DATA], [GEOGRAPHIC_DATA]"
click at [133, 255] on input "SIGMA TECHNICAL ENTERPRISES & TRADING CO.,[GEOGRAPHIC_DATA], [GEOGRAPHIC_DATA]" at bounding box center [118, 255] width 77 height 9
type input "SIGMA TECHNICAL ENTERPRISES & TRADING CO., [GEOGRAPHIC_DATA], [GEOGRAPHIC_DATA]"
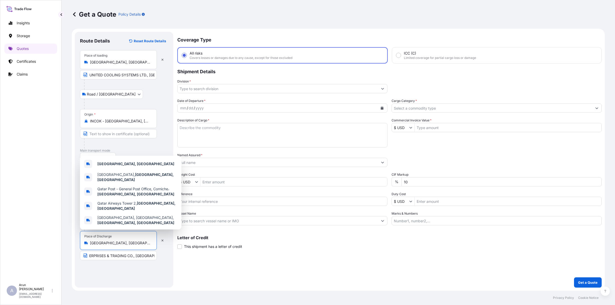
scroll to position [0, 0]
click at [135, 245] on input "[GEOGRAPHIC_DATA], [GEOGRAPHIC_DATA]" at bounding box center [120, 243] width 60 height 5
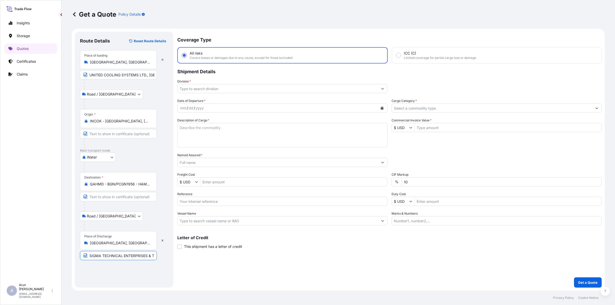
drag, startPoint x: 88, startPoint y: 255, endPoint x: 137, endPoint y: 266, distance: 49.8
click at [137, 266] on div "Route Details Reset Route Details Place of loading [GEOGRAPHIC_DATA], [GEOGRAPH…" at bounding box center [124, 160] width 88 height 246
click at [196, 88] on input "Division *" at bounding box center [278, 88] width 200 height 9
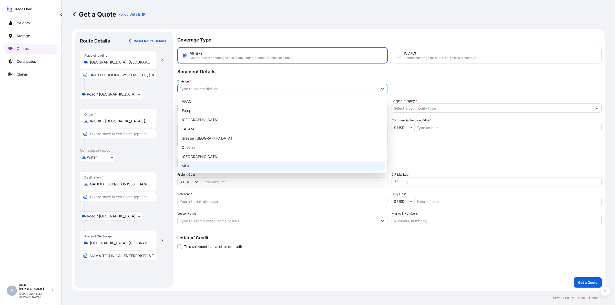
click at [183, 163] on div "MEAI" at bounding box center [282, 165] width 205 height 9
type input "MEAI"
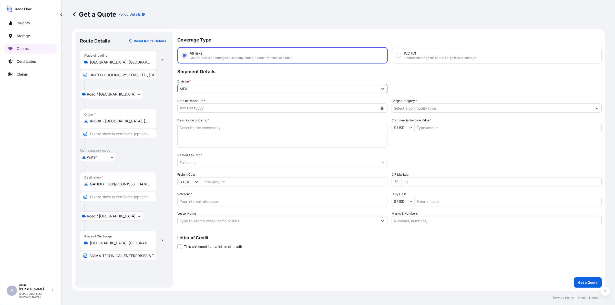
click at [205, 106] on div "mm / dd / yyyy" at bounding box center [278, 107] width 200 height 9
click at [381, 108] on icon "Calendar" at bounding box center [382, 108] width 3 height 3
click at [195, 181] on div "29" at bounding box center [195, 179] width 9 height 9
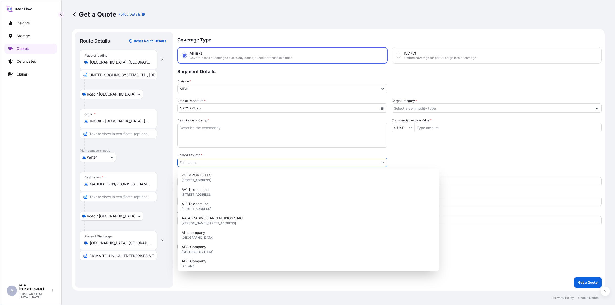
click at [205, 161] on input "Named Assured *" at bounding box center [278, 162] width 200 height 9
paste input "SIGMA TECHNICAL ENTERP"
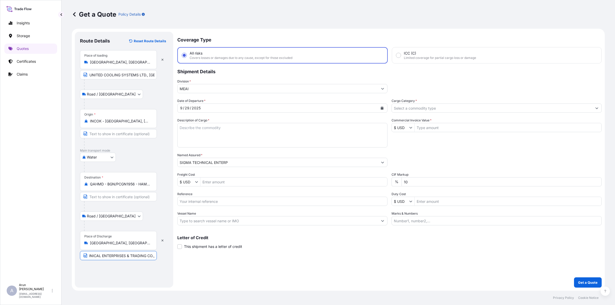
scroll to position [0, 43]
drag, startPoint x: 88, startPoint y: 256, endPoint x: 131, endPoint y: 265, distance: 44.4
click at [132, 264] on div "Route Details Reset Route Details Place of loading [GEOGRAPHIC_DATA], [GEOGRAPH…" at bounding box center [124, 160] width 88 height 246
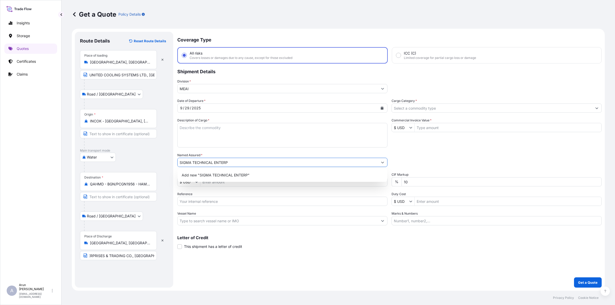
scroll to position [0, 0]
drag, startPoint x: 213, startPoint y: 161, endPoint x: 175, endPoint y: 160, distance: 37.7
click at [175, 160] on form "Route Details Reset Route Details Place of loading [GEOGRAPHIC_DATA], [GEOGRAPH…" at bounding box center [338, 160] width 533 height 262
paste input "RISES & TRADING CO."
click at [211, 173] on span "Add new "SIGMA TECHNICAL ENTERPRISES & TRADING CO."" at bounding box center [234, 175] width 105 height 5
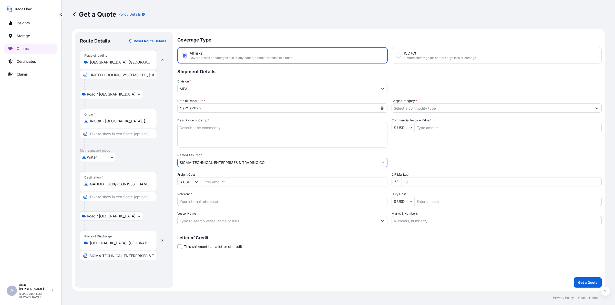
type input "SIGMA TECHNICAL ENTERPRISES & TRADING CO."
click at [222, 185] on input "Freight Cost" at bounding box center [293, 181] width 187 height 9
type input "12,000"
click at [213, 202] on input "Reference" at bounding box center [282, 201] width 210 height 9
drag, startPoint x: 213, startPoint y: 202, endPoint x: 152, endPoint y: 214, distance: 62.2
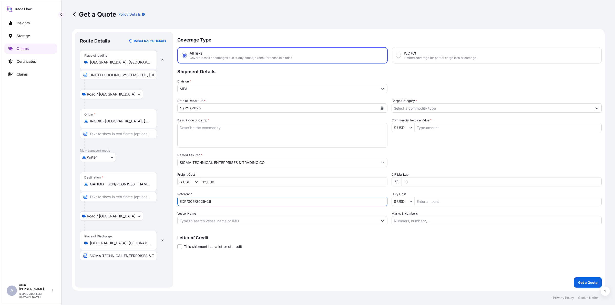
click at [152, 214] on form "Route Details Reset Route Details Place of loading [GEOGRAPHIC_DATA], [GEOGRAPH…" at bounding box center [338, 160] width 533 height 262
type input "EXP/006/2025-26"
click at [192, 218] on input "Vessel Name" at bounding box center [278, 220] width 200 height 9
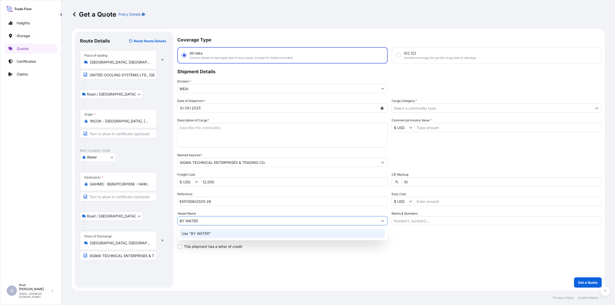
click at [200, 230] on div "Use "BY WATER"" at bounding box center [282, 233] width 205 height 9
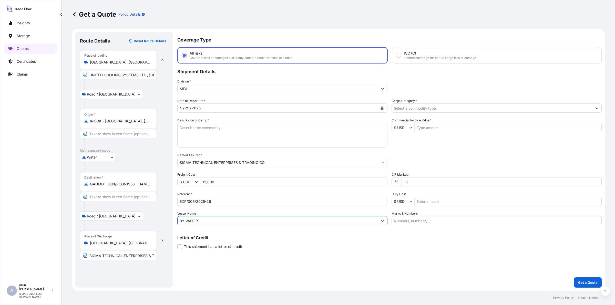
type input "BY WATER"
click at [404, 219] on input "Marks & Numbers" at bounding box center [496, 220] width 210 height 9
drag, startPoint x: 417, startPoint y: 222, endPoint x: 437, endPoint y: 223, distance: 20.3
click at [437, 223] on input "INVOICE NO: CPI2025003 DATE: [DATE]" at bounding box center [496, 220] width 210 height 9
paste input "EXP/006/2025-26"
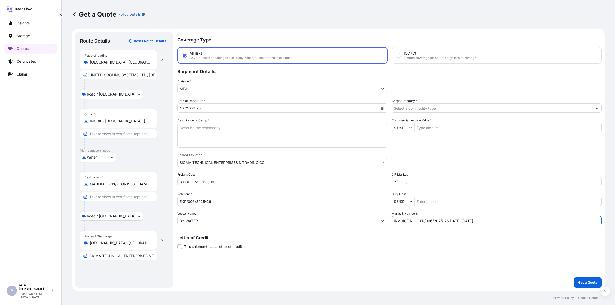
click at [463, 219] on input "INVOICE NO: EXP/006/2025-26 DATE: [DATE]" at bounding box center [496, 220] width 210 height 9
click at [515, 220] on input "INVOICE NO: EXP/006/2025-26 DATE: [DATE]" at bounding box center [496, 220] width 210 height 9
type input "INVOICE NO: EXP/006/2025-26 DATE: [DATE]"
click at [230, 136] on textarea "Description of Cargo *" at bounding box center [282, 135] width 210 height 25
type textarea "SPARES SEALS FOR QOEC, GASKET DN, STUD WITH DOUBLE NUT"
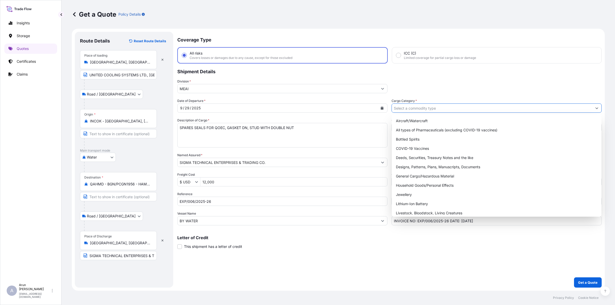
click at [420, 104] on input "Cargo Category *" at bounding box center [492, 107] width 200 height 9
click at [421, 174] on div "General Cargo/Hazardous Material" at bounding box center [496, 176] width 205 height 9
type input "General Cargo/Hazardous Material"
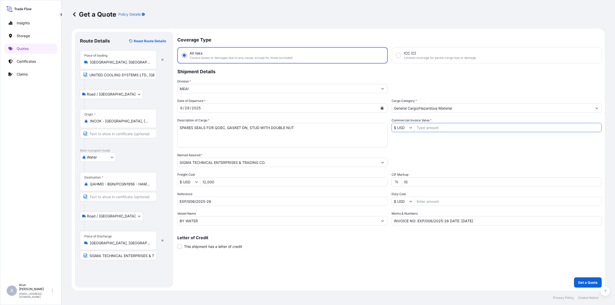
click at [448, 125] on input "Commercial Invoice Value *" at bounding box center [507, 127] width 187 height 9
type input "199,194"
click at [412, 182] on input "10" at bounding box center [501, 181] width 200 height 9
click at [593, 278] on button "Get a Quote" at bounding box center [588, 282] width 28 height 10
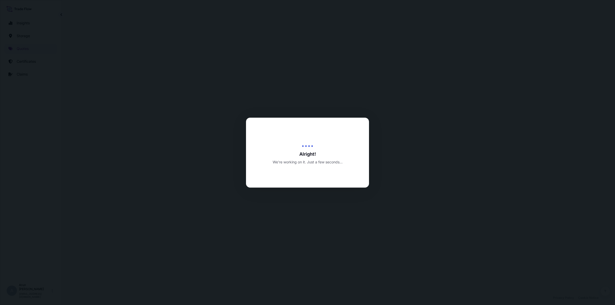
select select "Road / [GEOGRAPHIC_DATA]"
select select "Water"
select select "Road / [GEOGRAPHIC_DATA]"
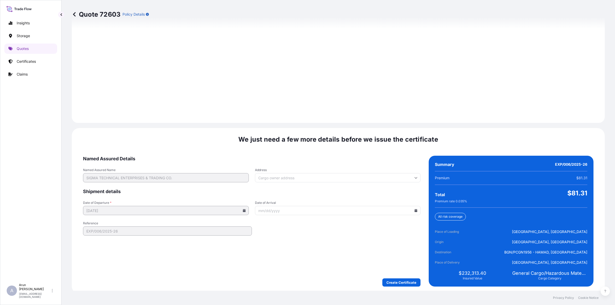
scroll to position [708, 0]
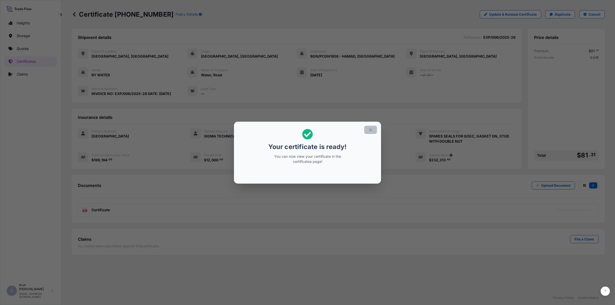
click at [376, 126] on button "button" at bounding box center [370, 130] width 13 height 8
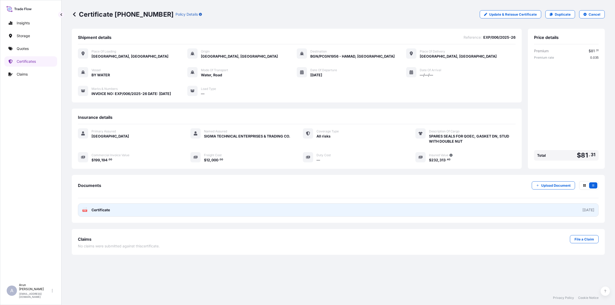
click at [170, 203] on link "PDF Certificate [DATE]" at bounding box center [338, 209] width 521 height 13
